Goal: Task Accomplishment & Management: Use online tool/utility

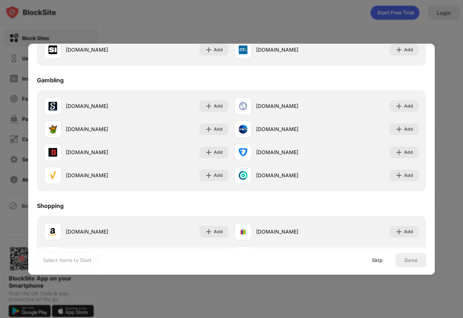
scroll to position [757, 0]
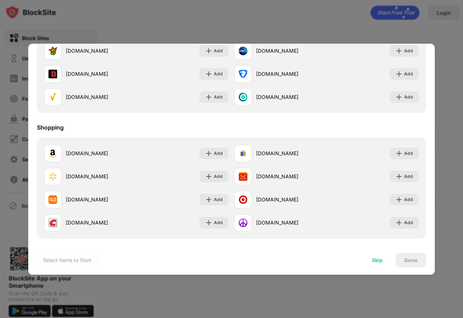
click at [377, 262] on div "Skip" at bounding box center [376, 261] width 11 height 6
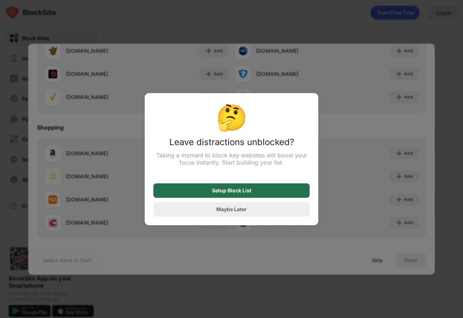
click at [238, 193] on div "Setup Block List" at bounding box center [231, 191] width 39 height 6
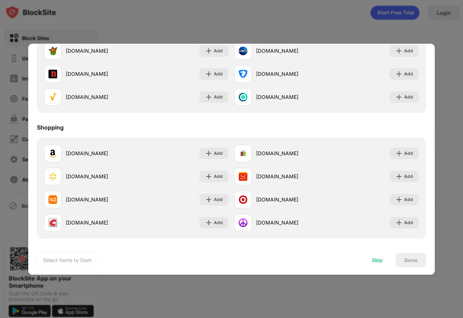
click at [377, 263] on div "Skip" at bounding box center [376, 261] width 11 height 6
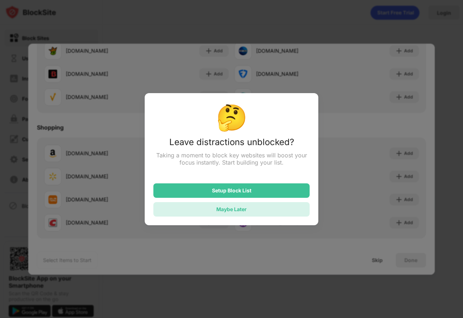
click at [269, 209] on div "Maybe Later" at bounding box center [231, 209] width 156 height 14
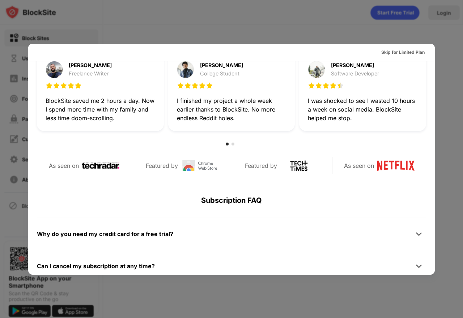
scroll to position [352, 0]
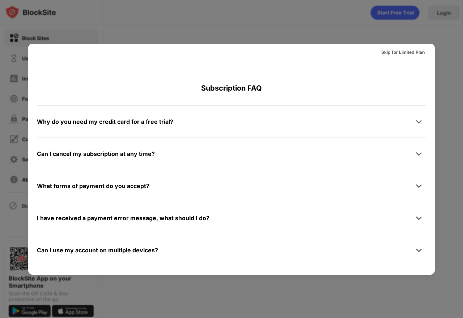
click at [239, 32] on div at bounding box center [231, 159] width 463 height 318
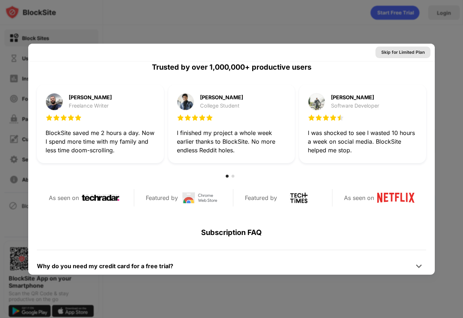
click at [386, 51] on div "Skip for Limited Plan" at bounding box center [402, 52] width 43 height 7
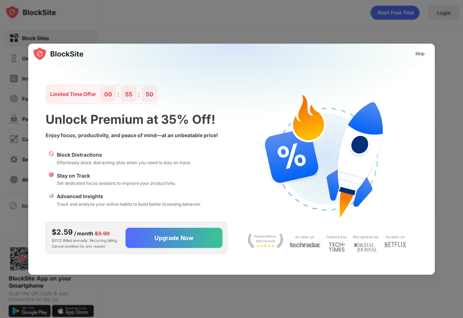
scroll to position [0, 0]
click at [416, 55] on div "Skip" at bounding box center [419, 53] width 9 height 7
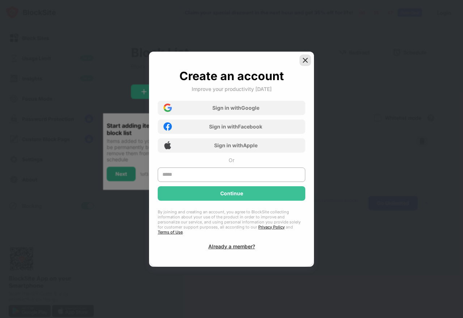
click at [305, 61] on img at bounding box center [304, 60] width 7 height 7
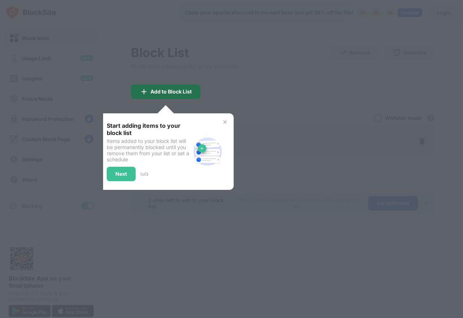
click at [184, 89] on div "Add to Block List" at bounding box center [170, 92] width 41 height 6
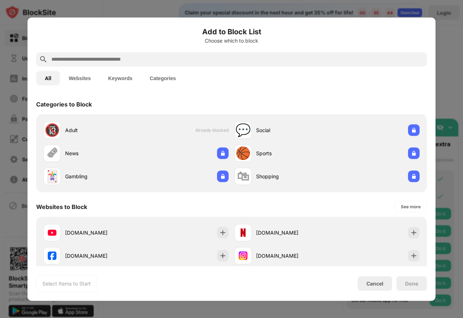
click at [414, 96] on div "Categories to Block" at bounding box center [231, 104] width 390 height 20
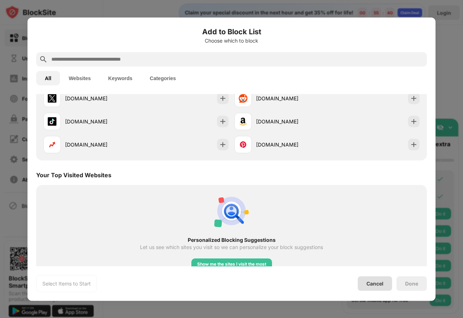
click at [378, 288] on div "Cancel" at bounding box center [374, 283] width 34 height 14
